Goal: Information Seeking & Learning: Find specific fact

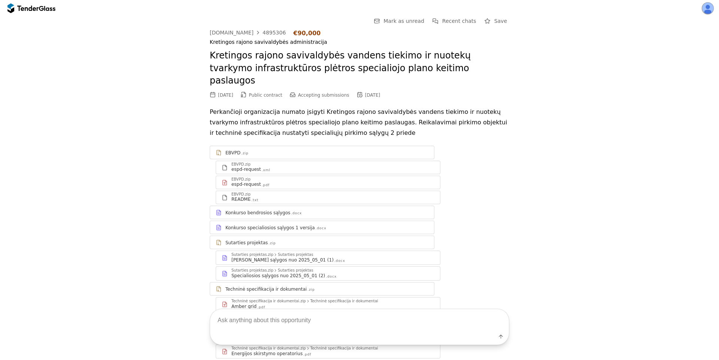
click at [264, 33] on div "4895306" at bounding box center [274, 32] width 23 height 5
drag, startPoint x: 280, startPoint y: 34, endPoint x: 256, endPoint y: 34, distance: 24.4
click at [256, 34] on div "viesiejipirkimai.lt 4895306 €90,000" at bounding box center [360, 33] width 300 height 7
click at [563, 108] on div "Go Back Mark as unread Recent chats Save viesiejipirkimai.lt 4895306 €90,000 Kr…" at bounding box center [360, 326] width 712 height 621
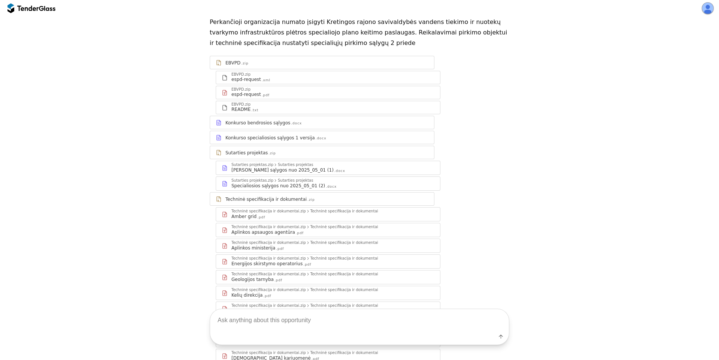
click at [295, 120] on div "Konkurso bendrosios sąlygos .docx" at bounding box center [327, 123] width 203 height 6
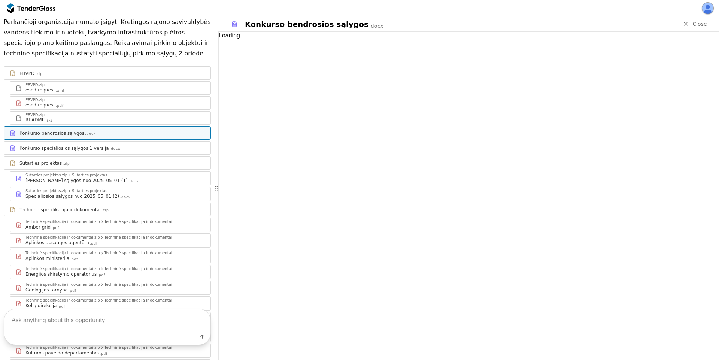
scroll to position [102, 0]
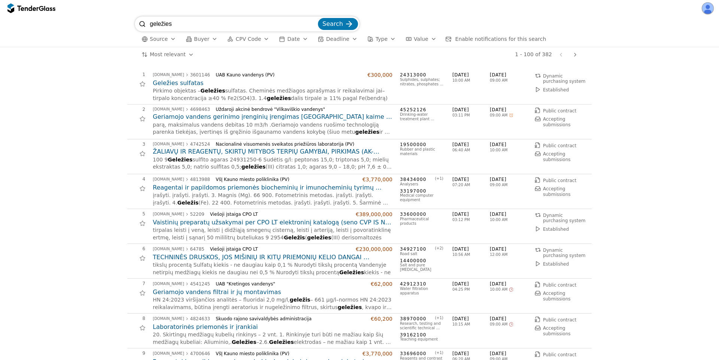
drag, startPoint x: 199, startPoint y: 25, endPoint x: 110, endPoint y: 18, distance: 88.7
click at [110, 18] on div "geležies Search Source Buyer CPV Code Date Deadline Type Value Enable notificat…" at bounding box center [360, 31] width 712 height 30
type input "Vilniaus vandenys"
click at [318, 18] on button "Search" at bounding box center [338, 24] width 40 height 12
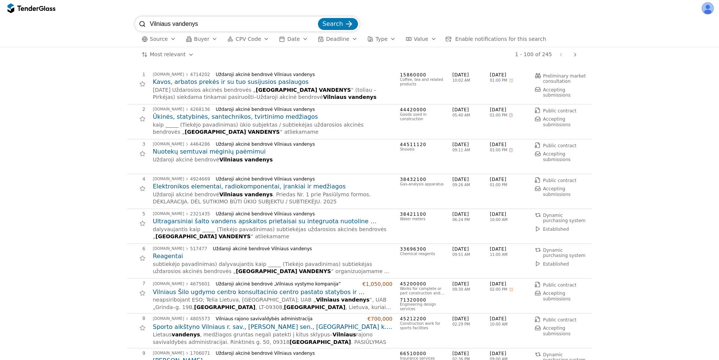
click at [337, 25] on span "Search" at bounding box center [333, 23] width 21 height 7
